Goal: Task Accomplishment & Management: Complete application form

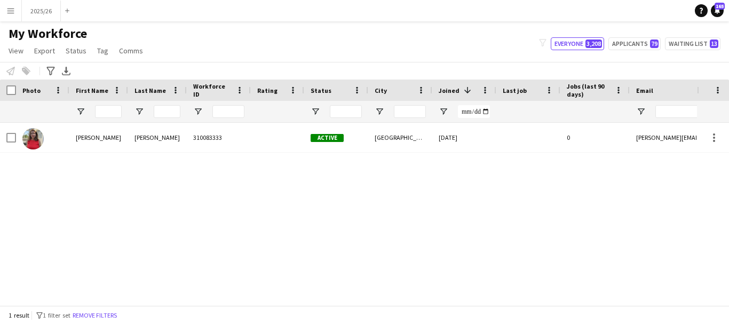
click at [475, 307] on div "1 result filter-1 1 filter set Remove filters" at bounding box center [364, 315] width 729 height 18
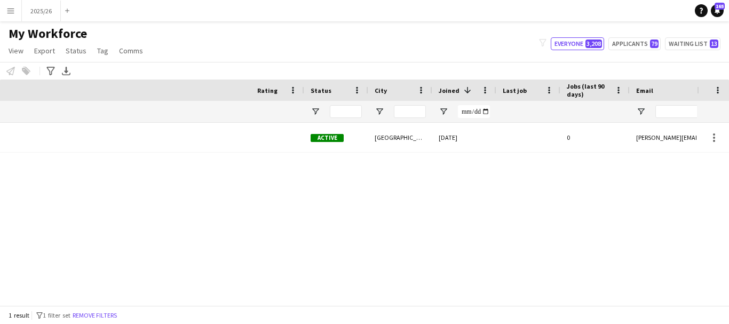
scroll to position [0, 460]
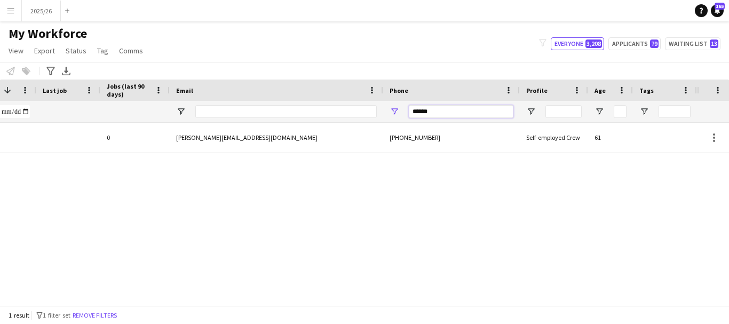
click at [451, 111] on input "******" at bounding box center [461, 111] width 105 height 13
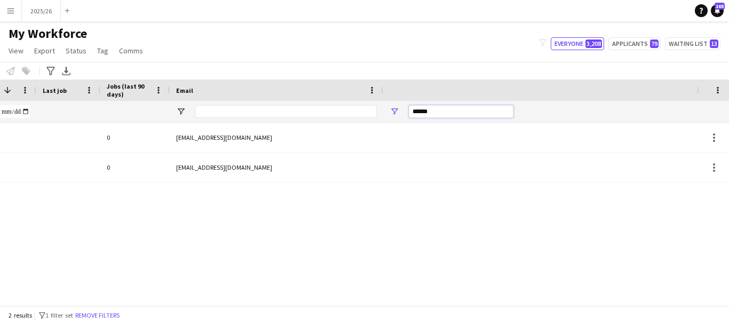
scroll to position [0, 0]
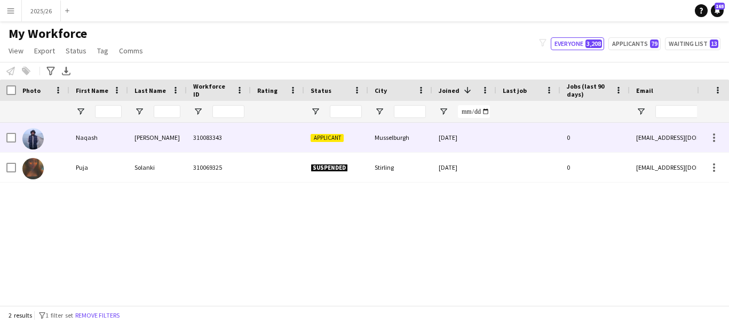
type input "******"
click at [252, 144] on div at bounding box center [277, 137] width 53 height 29
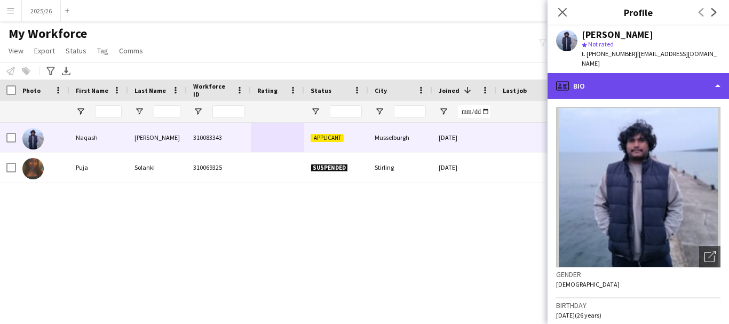
click at [640, 86] on div "profile Bio" at bounding box center [639, 86] width 182 height 26
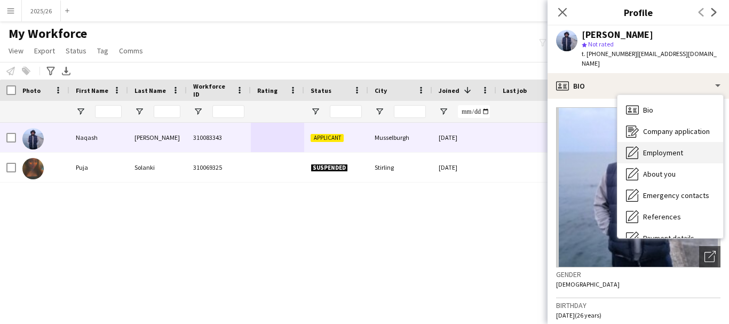
click at [675, 148] on span "Employment" at bounding box center [663, 153] width 40 height 10
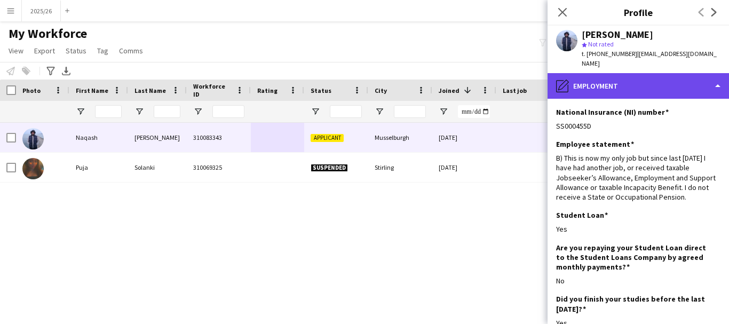
click at [664, 77] on div "pencil4 Employment" at bounding box center [639, 86] width 182 height 26
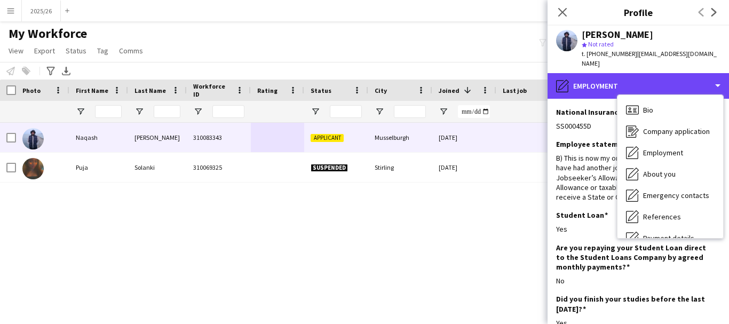
scroll to position [122, 0]
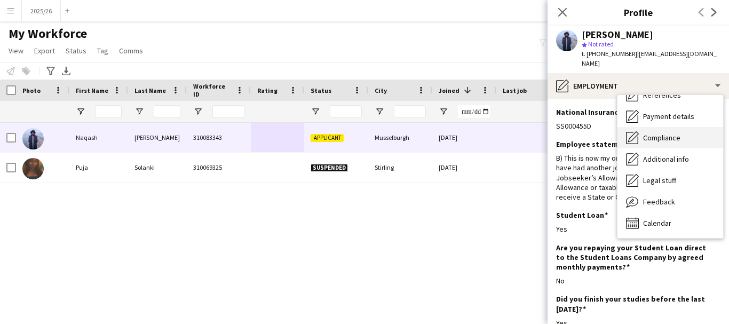
click at [671, 133] on span "Compliance" at bounding box center [661, 138] width 37 height 10
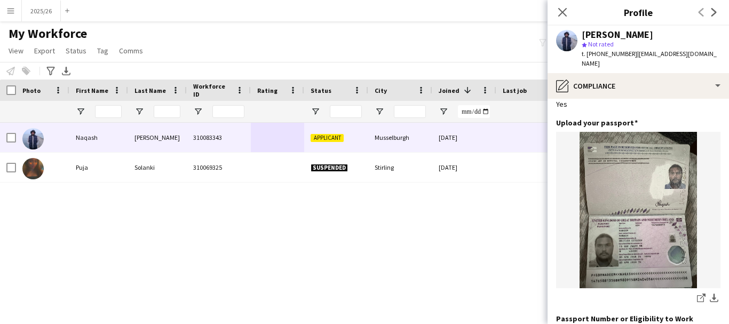
scroll to position [64, 0]
click at [697, 293] on icon "share-external-link-1" at bounding box center [701, 297] width 9 height 9
click at [697, 295] on icon at bounding box center [700, 298] width 7 height 7
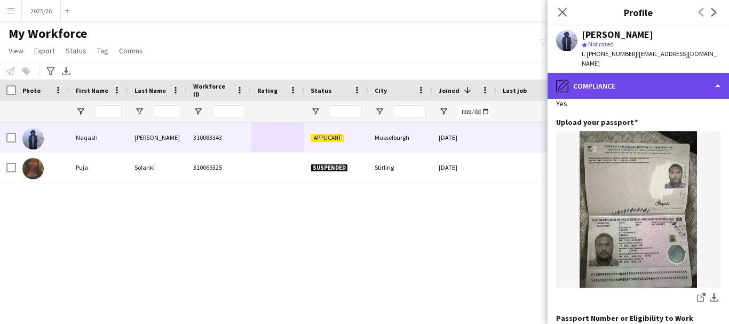
click at [640, 78] on div "pencil4 Compliance" at bounding box center [639, 86] width 182 height 26
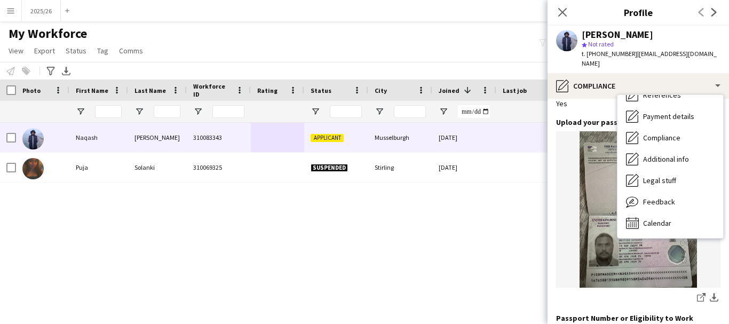
click at [724, 115] on div "Bio Bio Company application Company application Employment Employment About you…" at bounding box center [670, 167] width 107 height 144
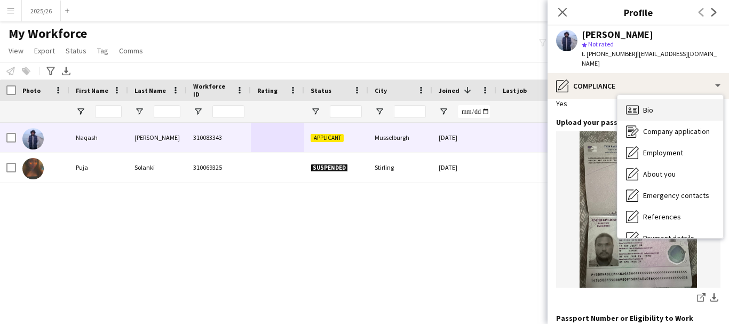
click at [696, 104] on div "Bio Bio" at bounding box center [671, 109] width 106 height 21
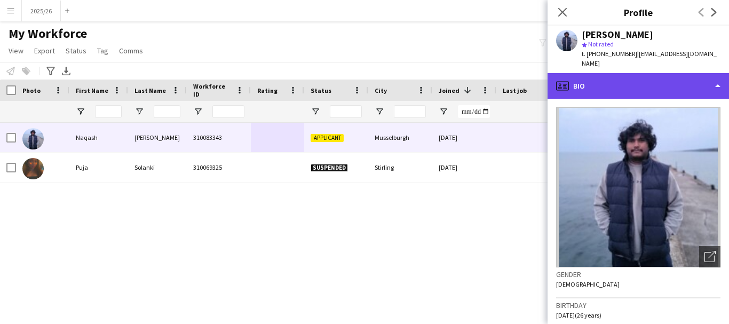
click at [659, 87] on div "profile Bio" at bounding box center [639, 86] width 182 height 26
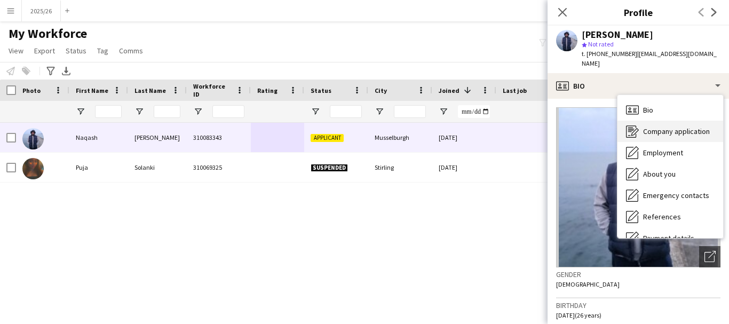
click at [674, 127] on span "Company application" at bounding box center [676, 132] width 67 height 10
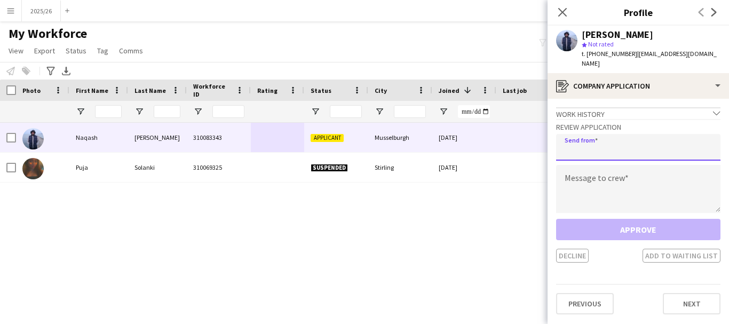
click at [634, 136] on input "email" at bounding box center [638, 147] width 164 height 27
paste input "**********"
type input "**********"
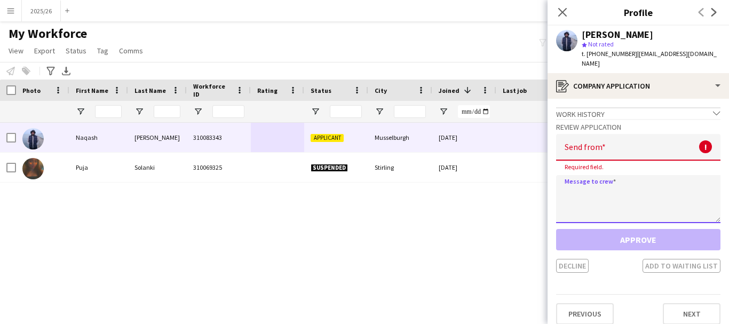
click at [633, 175] on textarea at bounding box center [638, 199] width 164 height 48
paste textarea "**********"
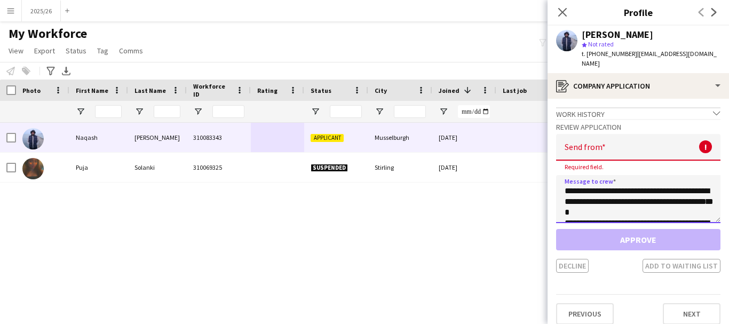
scroll to position [209, 0]
type textarea "**********"
click at [624, 139] on input "email" at bounding box center [638, 147] width 164 height 27
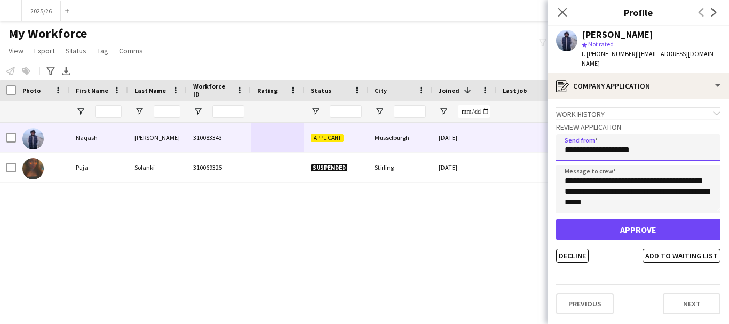
type input "**********"
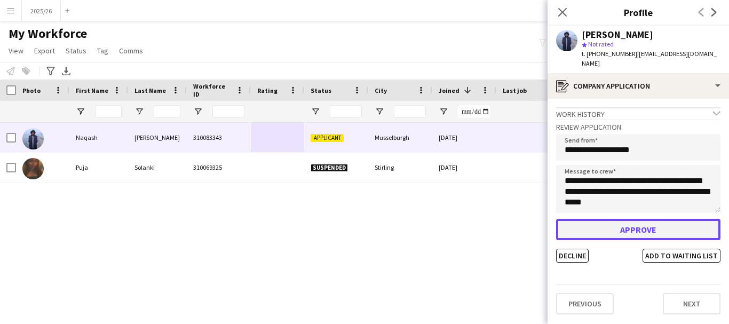
click at [630, 221] on button "Approve" at bounding box center [638, 229] width 164 height 21
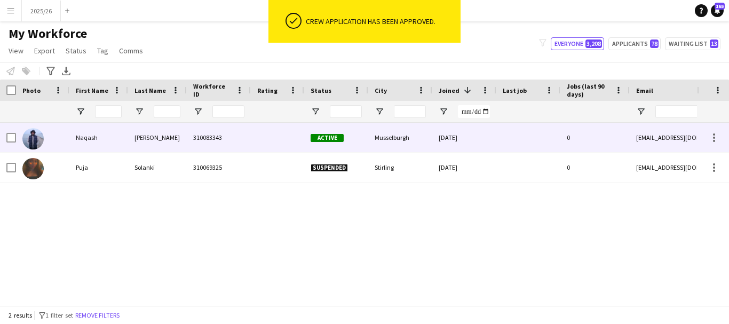
click at [530, 140] on div at bounding box center [529, 137] width 64 height 29
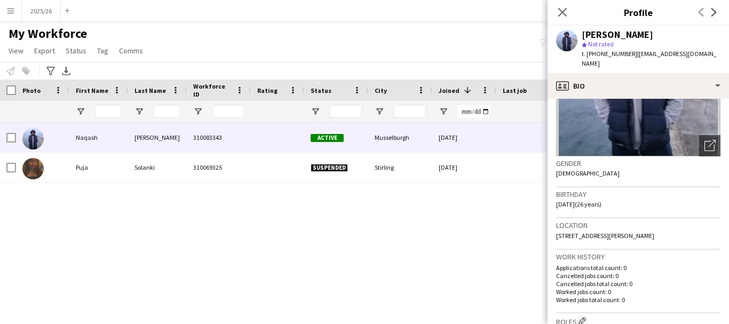
scroll to position [115, 0]
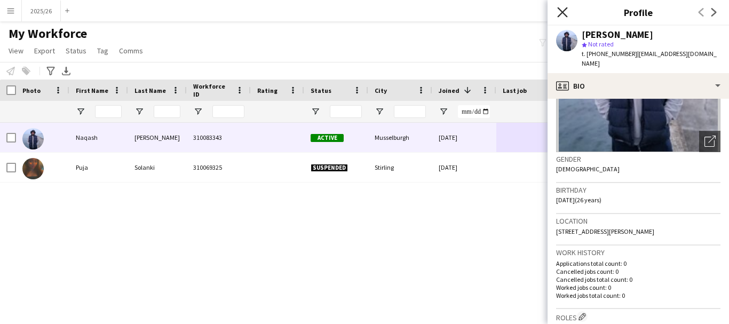
click at [562, 13] on icon at bounding box center [562, 12] width 10 height 10
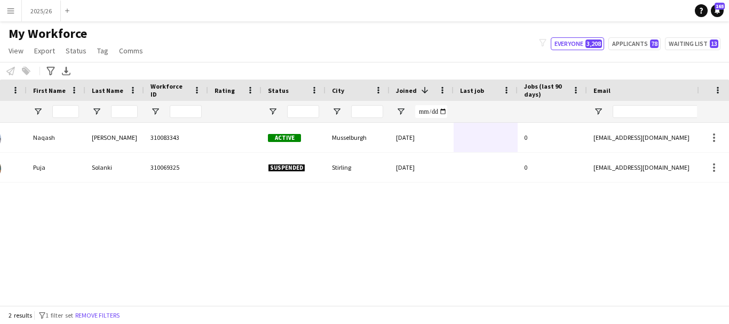
scroll to position [0, 0]
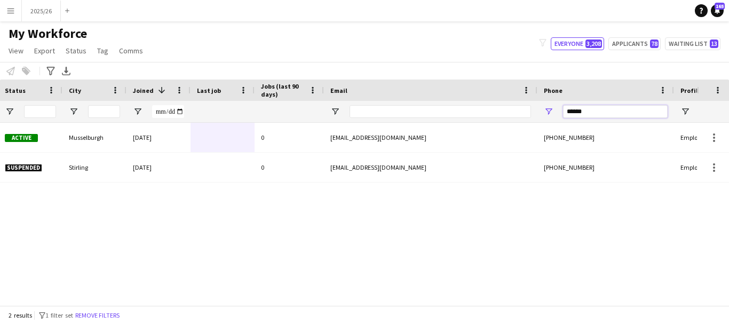
click at [594, 114] on input "******" at bounding box center [615, 111] width 105 height 13
type input "*"
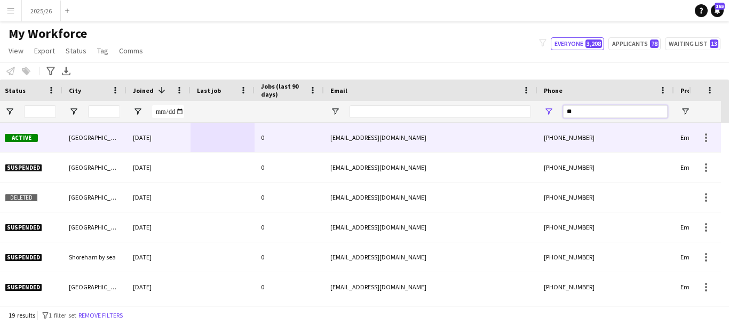
type input "*"
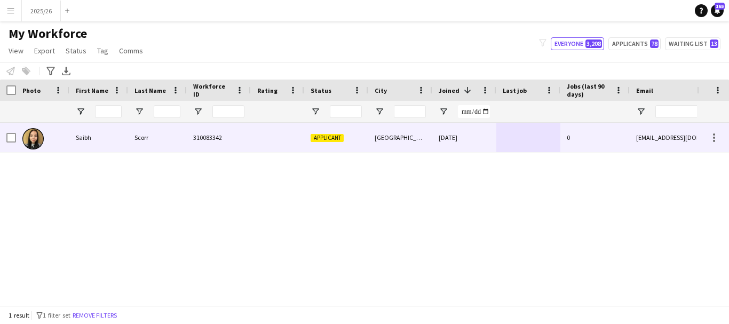
type input "******"
click at [124, 146] on div "Saibh" at bounding box center [98, 137] width 59 height 29
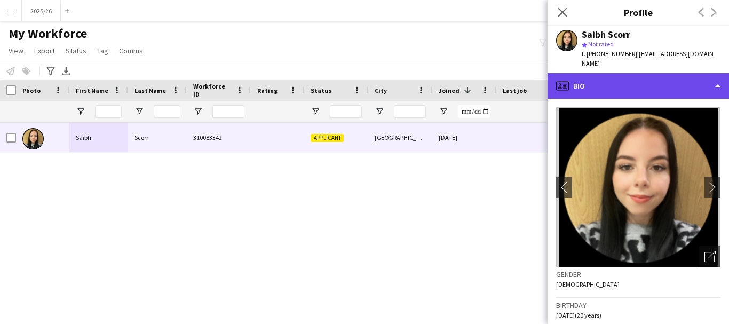
click at [603, 75] on div "profile Bio" at bounding box center [639, 86] width 182 height 26
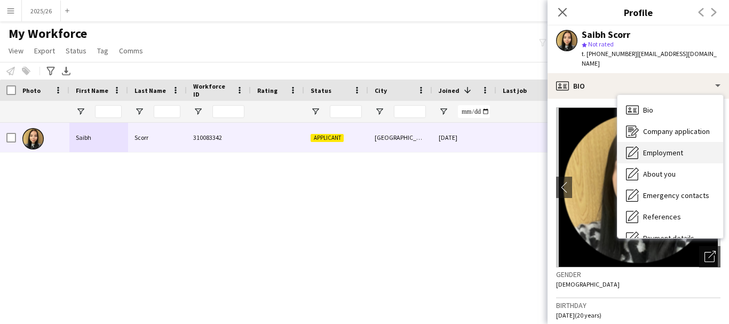
click at [657, 148] on span "Employment" at bounding box center [663, 153] width 40 height 10
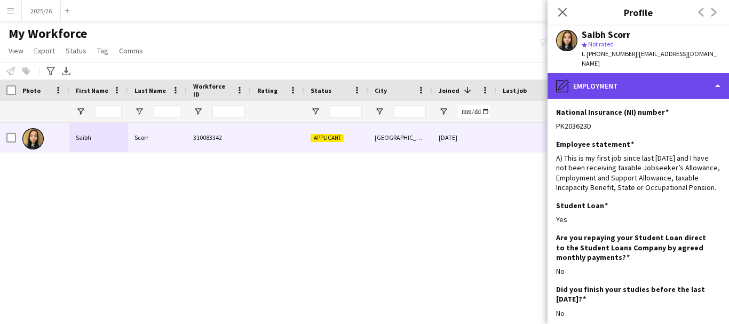
click at [646, 81] on div "pencil4 Employment" at bounding box center [639, 86] width 182 height 26
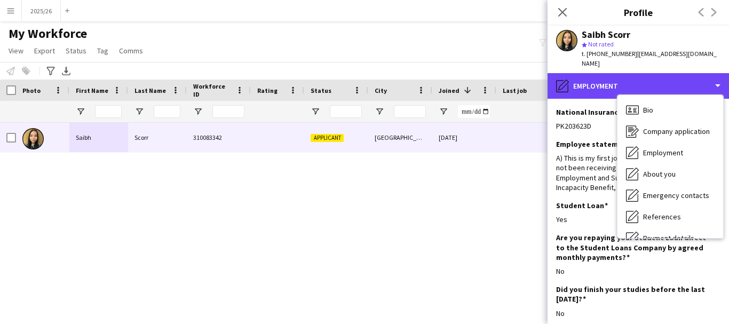
scroll to position [122, 0]
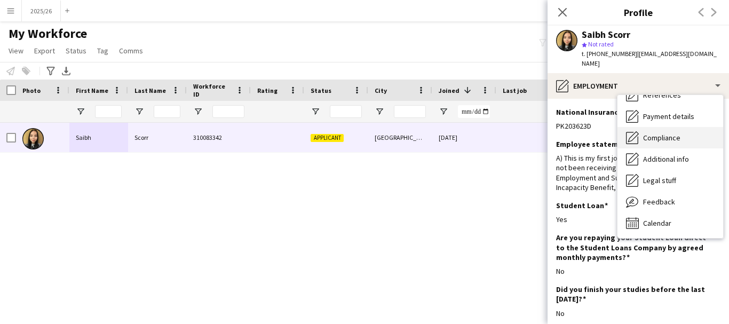
click at [670, 133] on span "Compliance" at bounding box center [661, 138] width 37 height 10
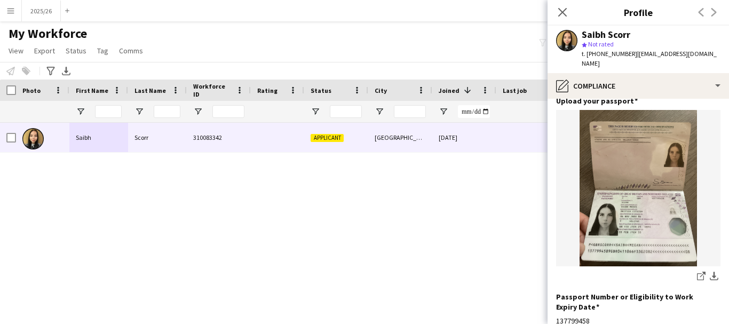
scroll to position [104, 0]
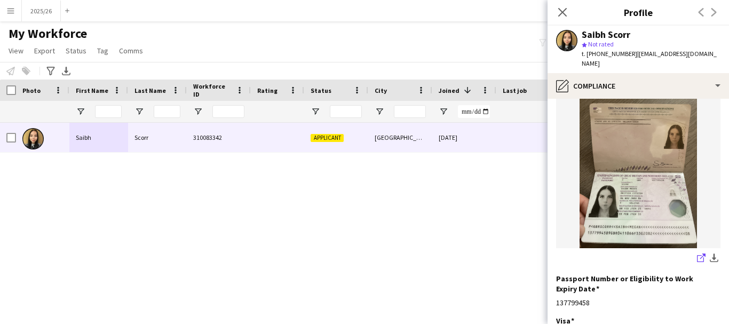
click at [697, 254] on icon "share-external-link-1" at bounding box center [701, 258] width 9 height 9
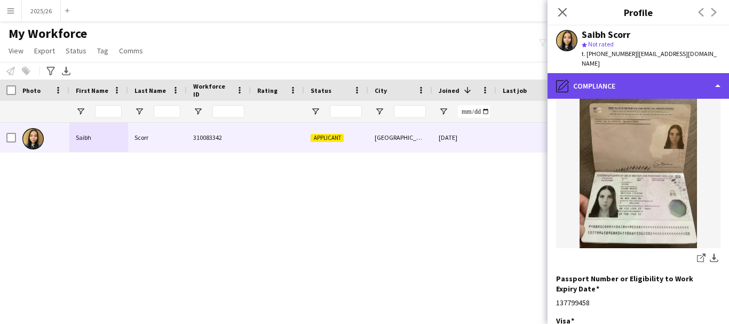
click at [614, 73] on div "pencil4 Compliance" at bounding box center [639, 86] width 182 height 26
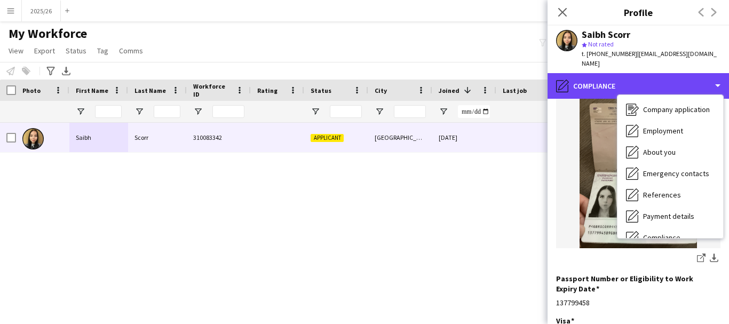
scroll to position [0, 0]
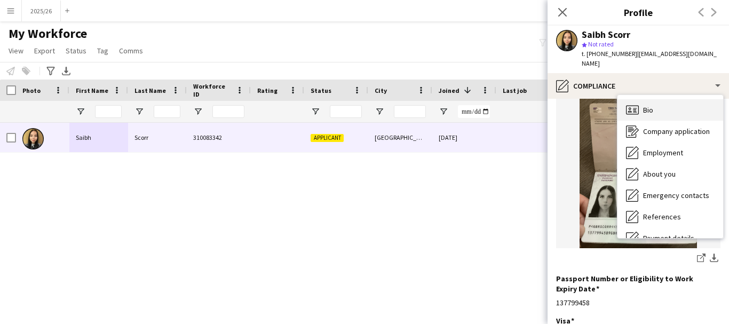
click at [663, 99] on div "Bio Bio" at bounding box center [671, 109] width 106 height 21
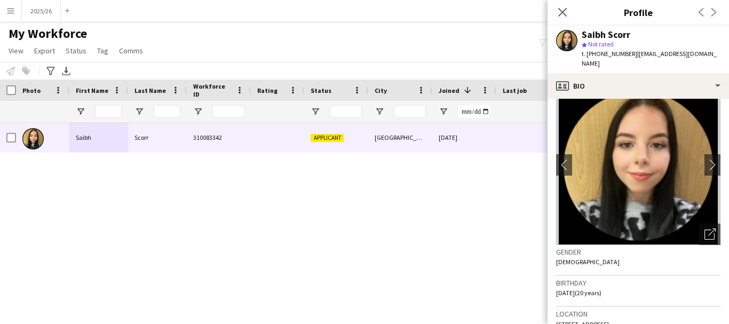
scroll to position [2, 0]
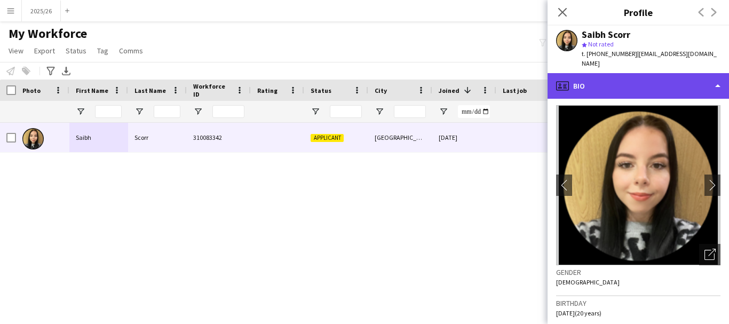
click at [661, 77] on div "profile Bio" at bounding box center [639, 86] width 182 height 26
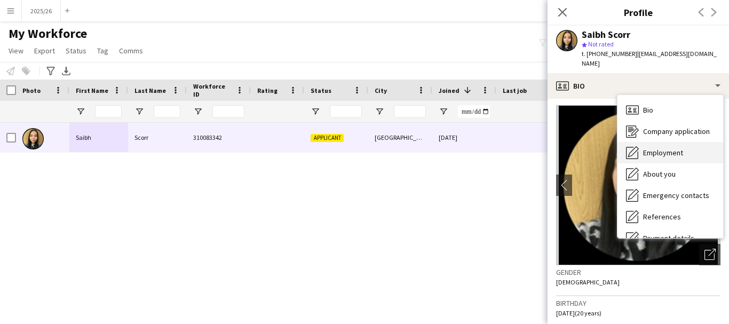
click at [652, 148] on span "Employment" at bounding box center [663, 153] width 40 height 10
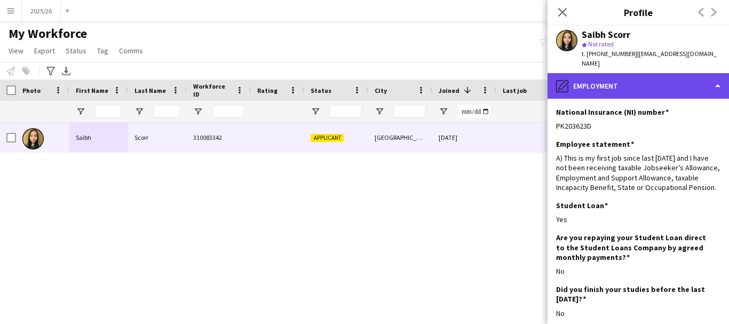
click at [621, 73] on div "pencil4 Employment" at bounding box center [639, 86] width 182 height 26
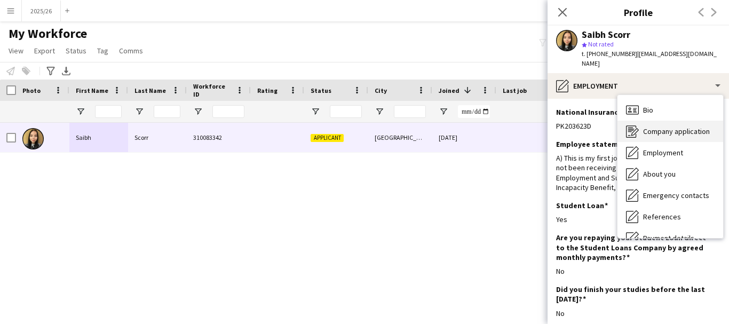
click at [654, 127] on span "Company application" at bounding box center [676, 132] width 67 height 10
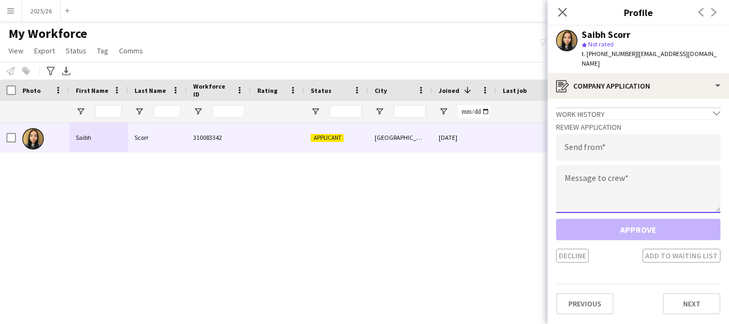
click at [637, 180] on textarea at bounding box center [638, 189] width 164 height 48
paste textarea "**********"
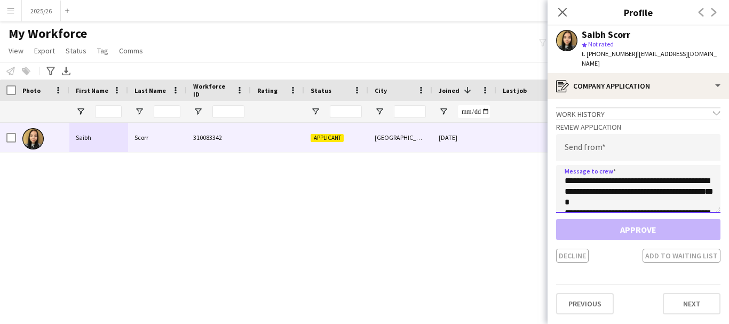
scroll to position [209, 0]
type textarea "**********"
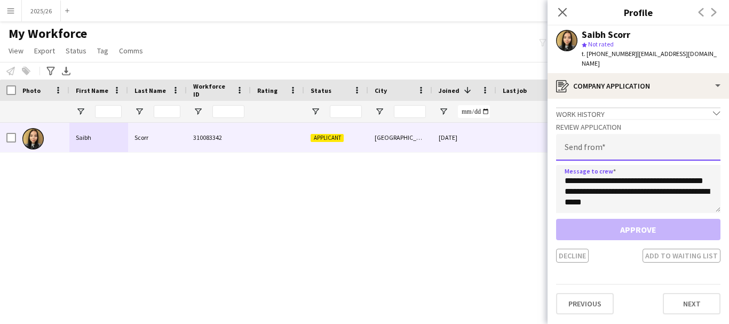
click at [618, 142] on input "email" at bounding box center [638, 147] width 164 height 27
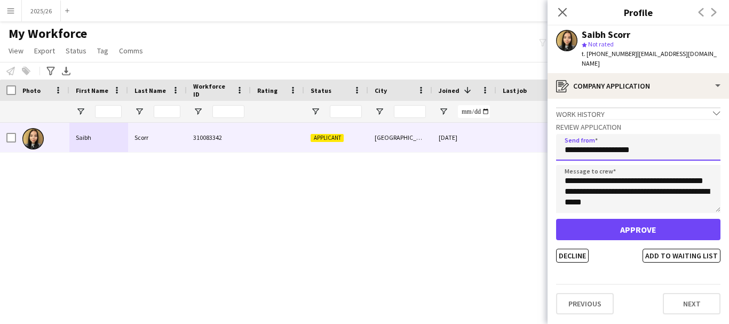
type input "**********"
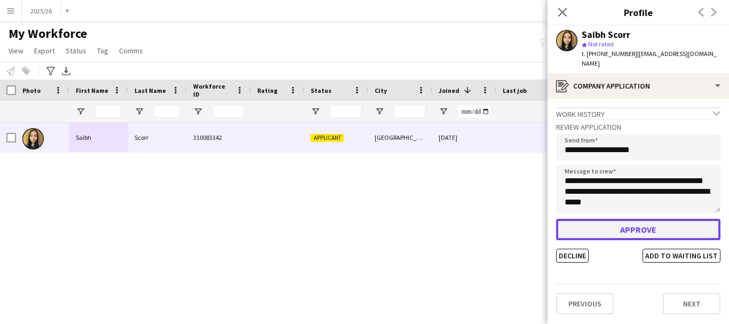
click at [622, 219] on button "Approve" at bounding box center [638, 229] width 164 height 21
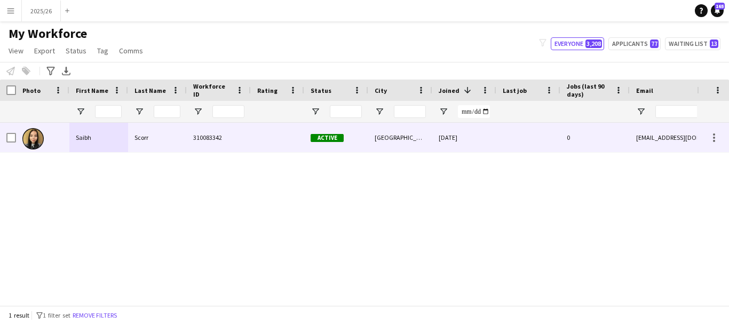
click at [359, 144] on div "Active" at bounding box center [336, 137] width 64 height 29
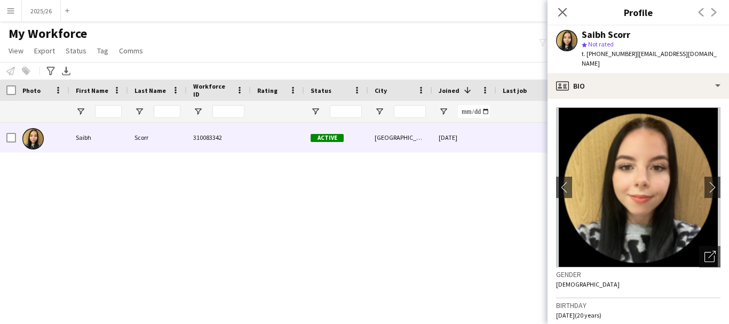
click at [562, 15] on icon "Close pop-in" at bounding box center [563, 12] width 9 height 9
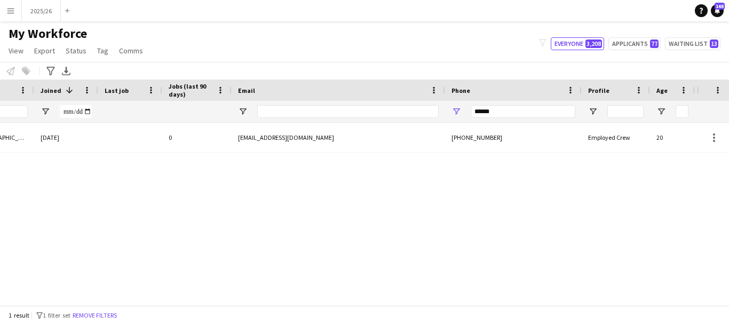
scroll to position [0, 142]
